Goal: Task Accomplishment & Management: Manage account settings

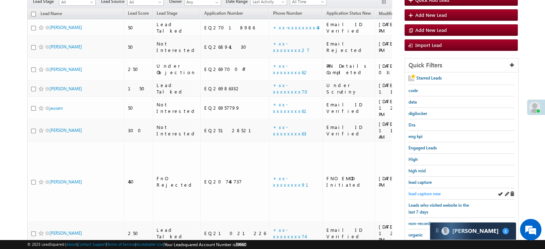
click at [425, 194] on span "lead capture new" at bounding box center [424, 193] width 32 height 5
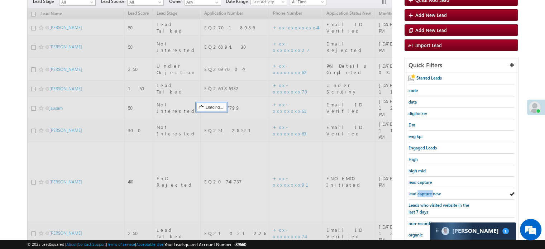
click at [425, 194] on span "lead capture new" at bounding box center [424, 193] width 32 height 5
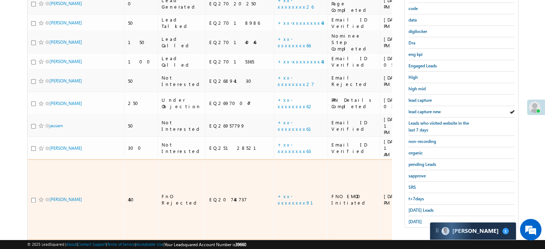
scroll to position [82, 0]
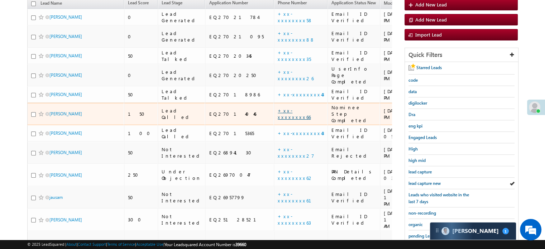
click at [278, 107] on link "+xx-xxxxxxxx66" at bounding box center [294, 113] width 33 height 13
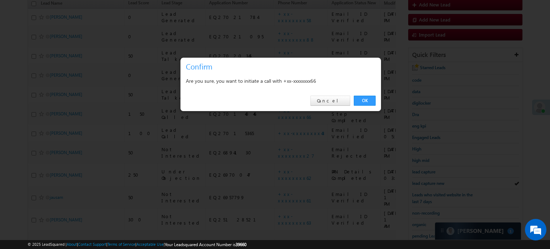
click at [362, 100] on link "OK" at bounding box center [365, 101] width 22 height 10
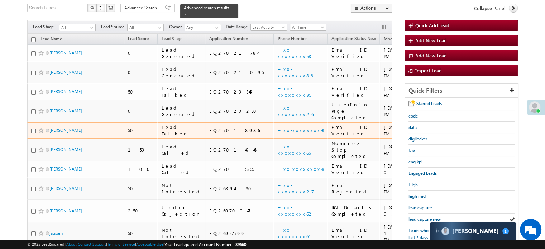
scroll to position [66, 0]
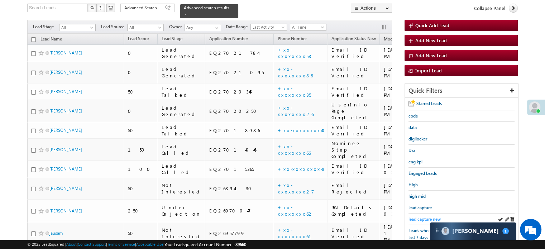
click at [429, 217] on span "lead capture new" at bounding box center [424, 218] width 32 height 5
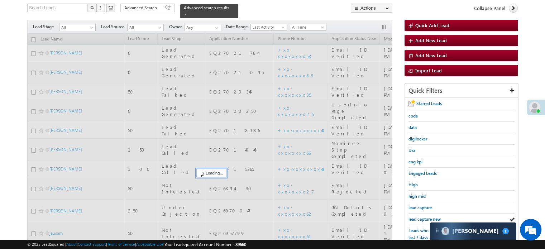
click at [421, 197] on div "Starred Leads code data digilocker Dra eng kpi Engaged Leads High high mid lead…" at bounding box center [461, 216] width 113 height 237
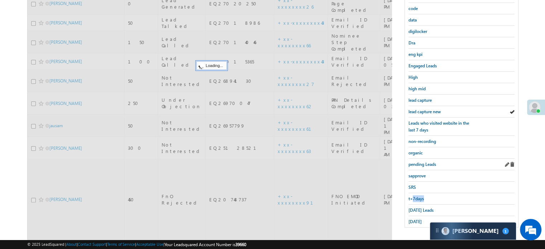
drag, startPoint x: 429, startPoint y: 217, endPoint x: 428, endPoint y: 199, distance: 18.4
click at [426, 226] on div "Quick Filters Starred Leads code data digilocker Dra eng kpi Engaged Leads High…" at bounding box center [460, 105] width 113 height 259
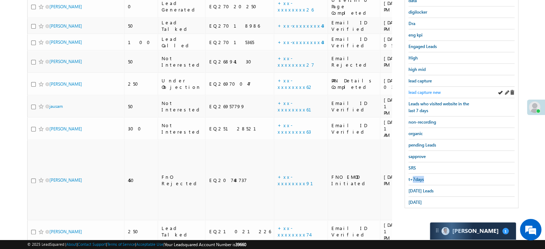
click at [424, 95] on span "lead capture new" at bounding box center [424, 92] width 32 height 5
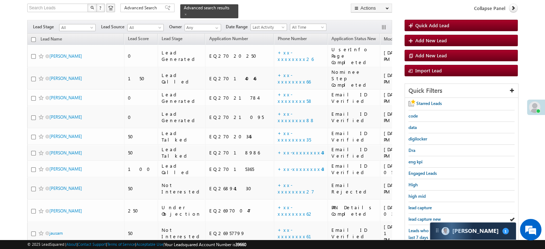
click at [424, 216] on span "lead capture new" at bounding box center [424, 218] width 32 height 5
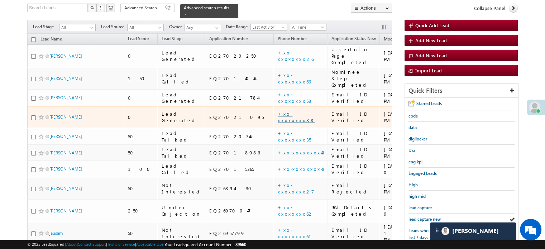
click at [278, 111] on link "+xx-xxxxxxxx88" at bounding box center [296, 117] width 37 height 13
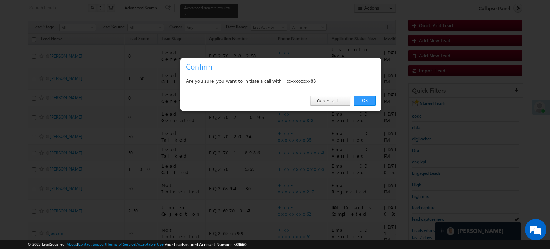
click at [366, 106] on div "OK Cancel" at bounding box center [281, 101] width 201 height 20
click at [367, 105] on link "OK" at bounding box center [365, 101] width 22 height 10
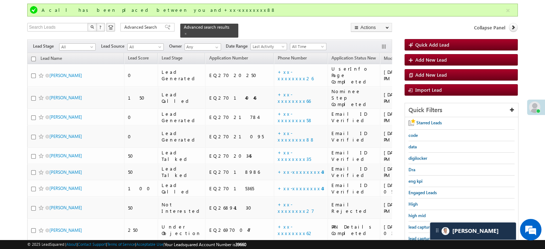
click at [417, 236] on span "lead capture new" at bounding box center [424, 238] width 32 height 5
